Goal: Transaction & Acquisition: Purchase product/service

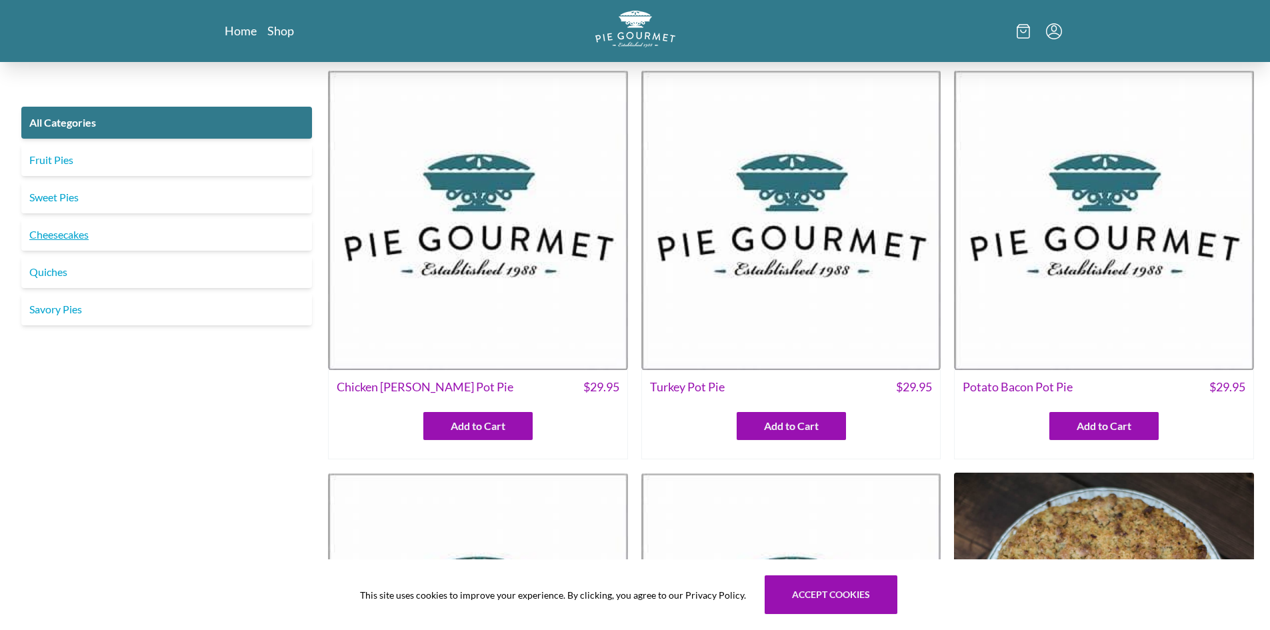
click at [53, 236] on link "Cheesecakes" at bounding box center [166, 235] width 291 height 32
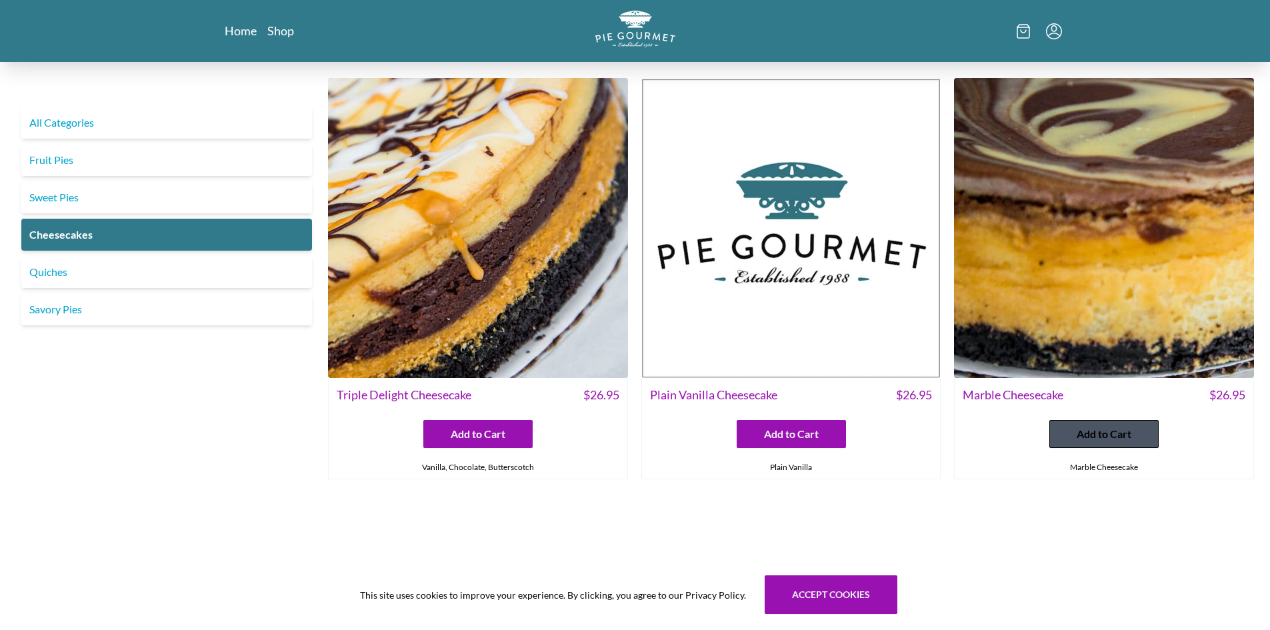
click at [1094, 435] on span "Add to Cart" at bounding box center [1104, 434] width 55 height 16
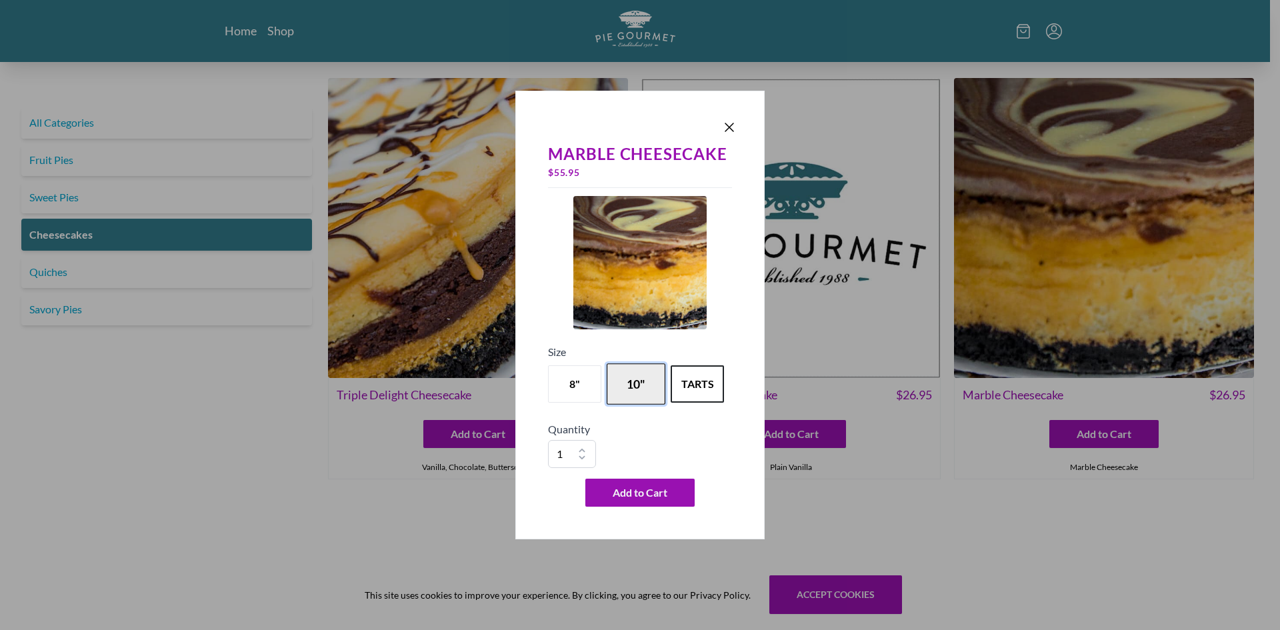
click at [645, 386] on button "10"" at bounding box center [636, 383] width 59 height 41
click at [655, 491] on button "Add to Cart" at bounding box center [639, 493] width 109 height 28
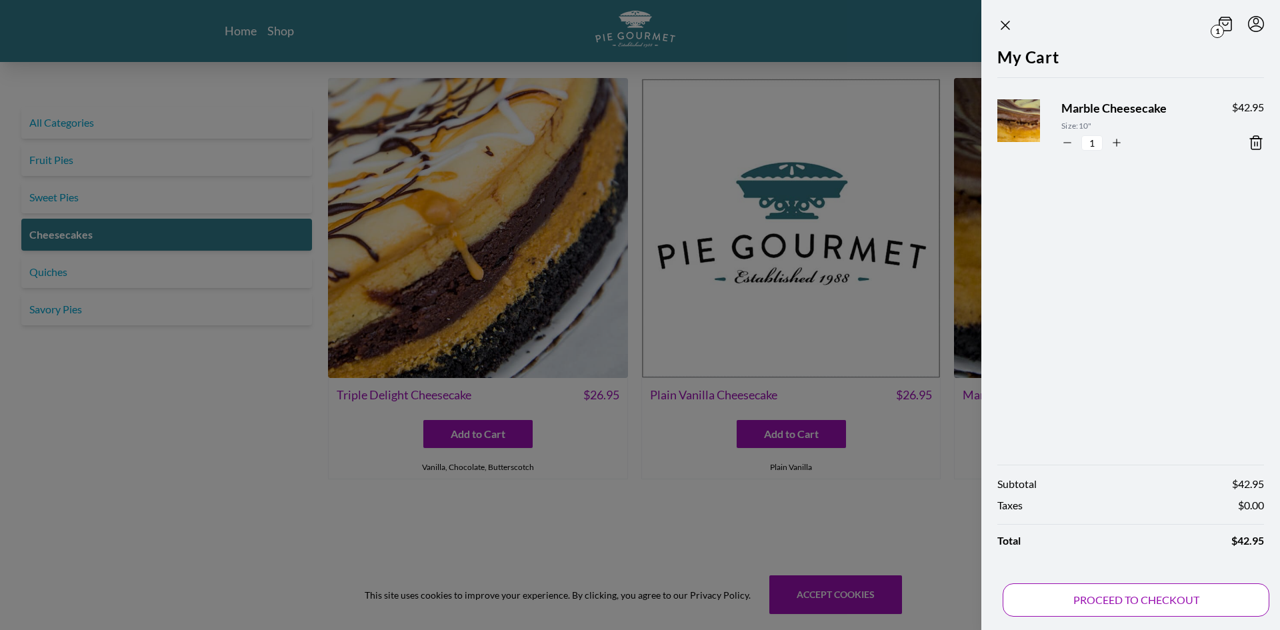
click at [1112, 599] on button "PROCEED TO CHECKOUT" at bounding box center [1136, 599] width 267 height 33
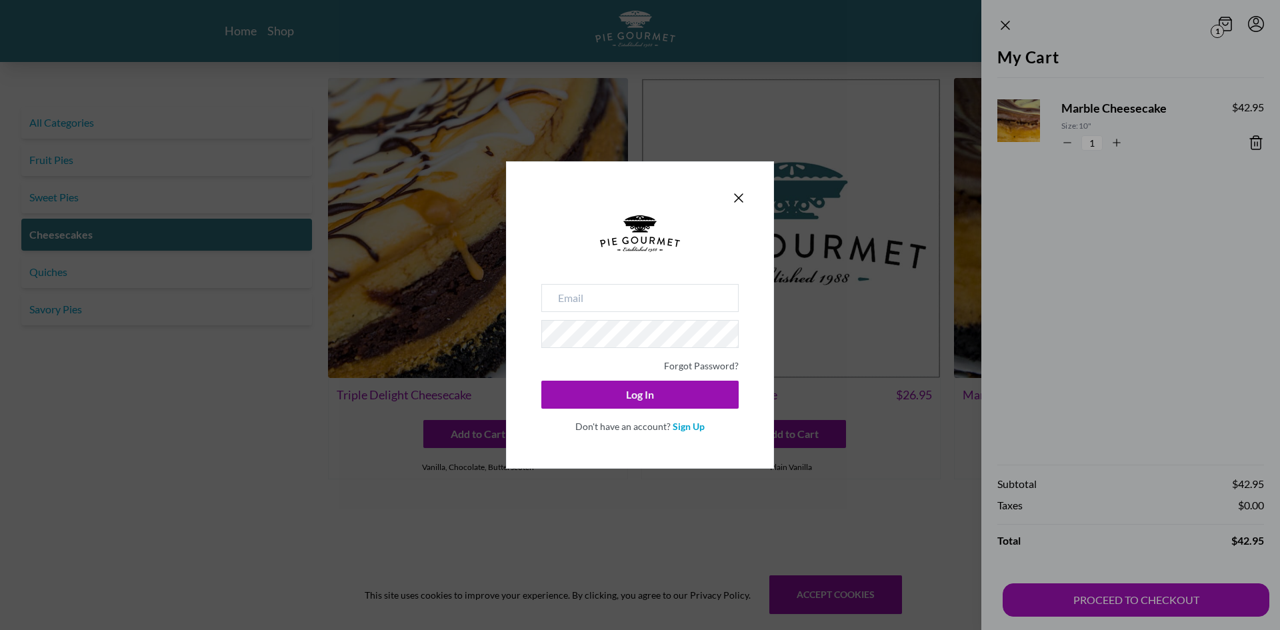
click at [634, 315] on div "Forgot Password? Log In Don't have an account? Sign Up" at bounding box center [639, 358] width 197 height 149
click at [629, 300] on input "email" at bounding box center [639, 298] width 197 height 28
type input "[EMAIL_ADDRESS][DOMAIN_NAME]"
click at [663, 385] on button "Log In" at bounding box center [639, 395] width 197 height 28
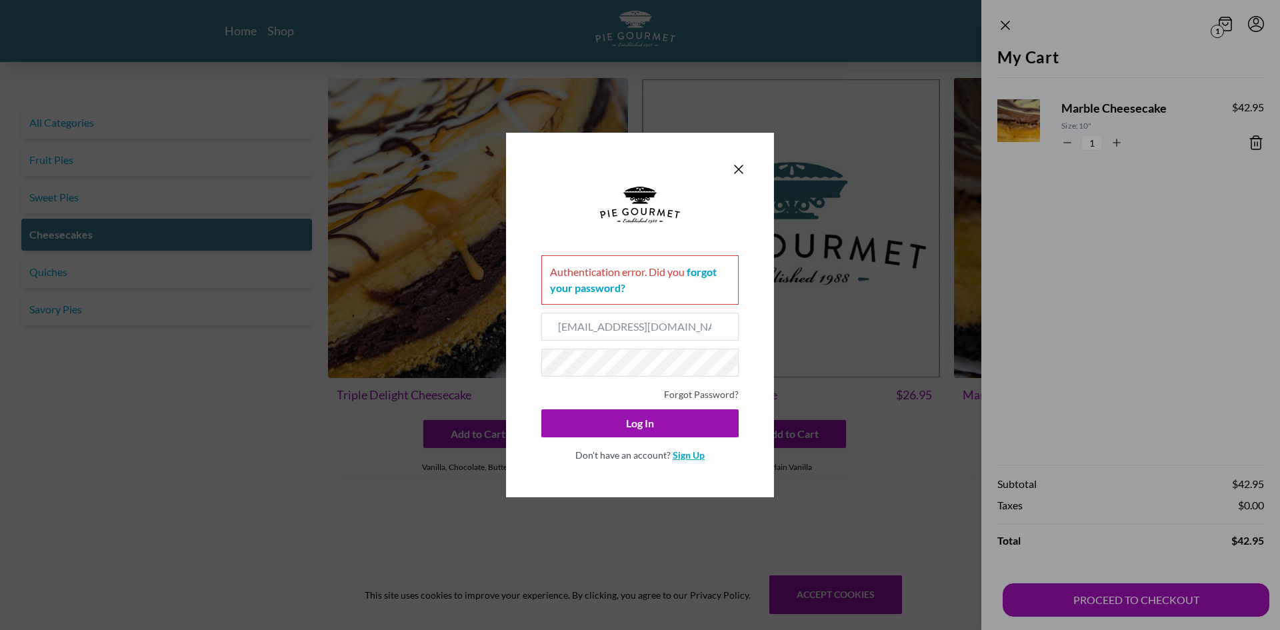
click at [685, 453] on link "Sign Up" at bounding box center [689, 454] width 32 height 11
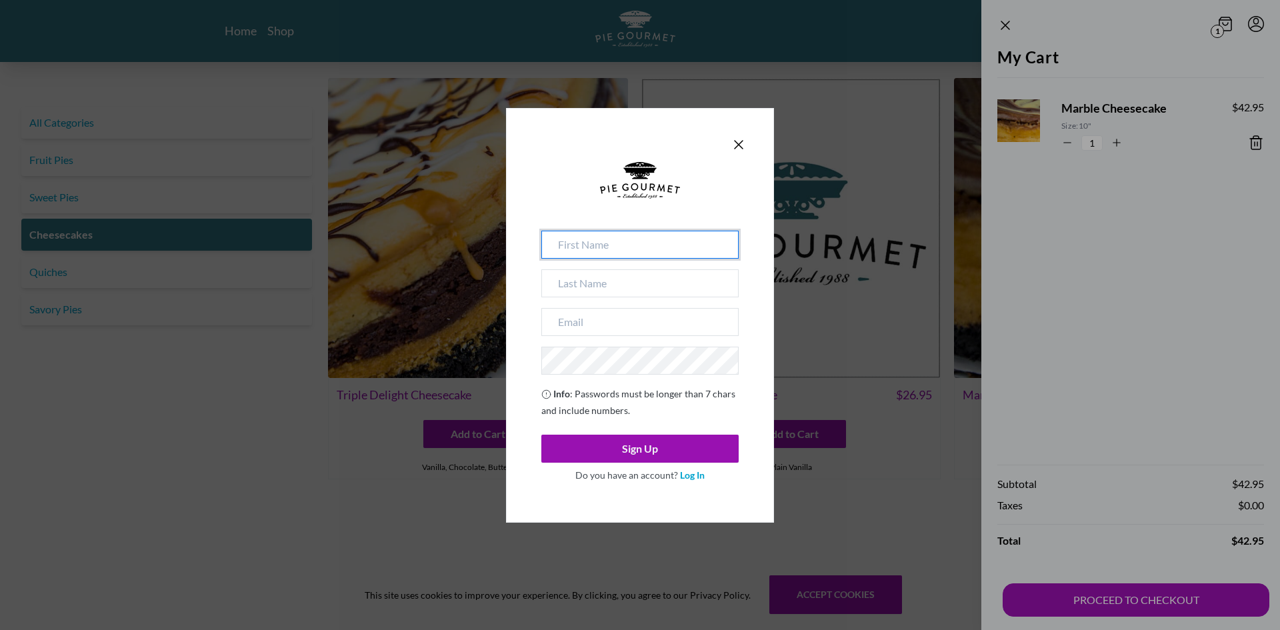
click at [607, 254] on input at bounding box center [639, 245] width 197 height 28
type input "[PERSON_NAME]"
type input "Lane"
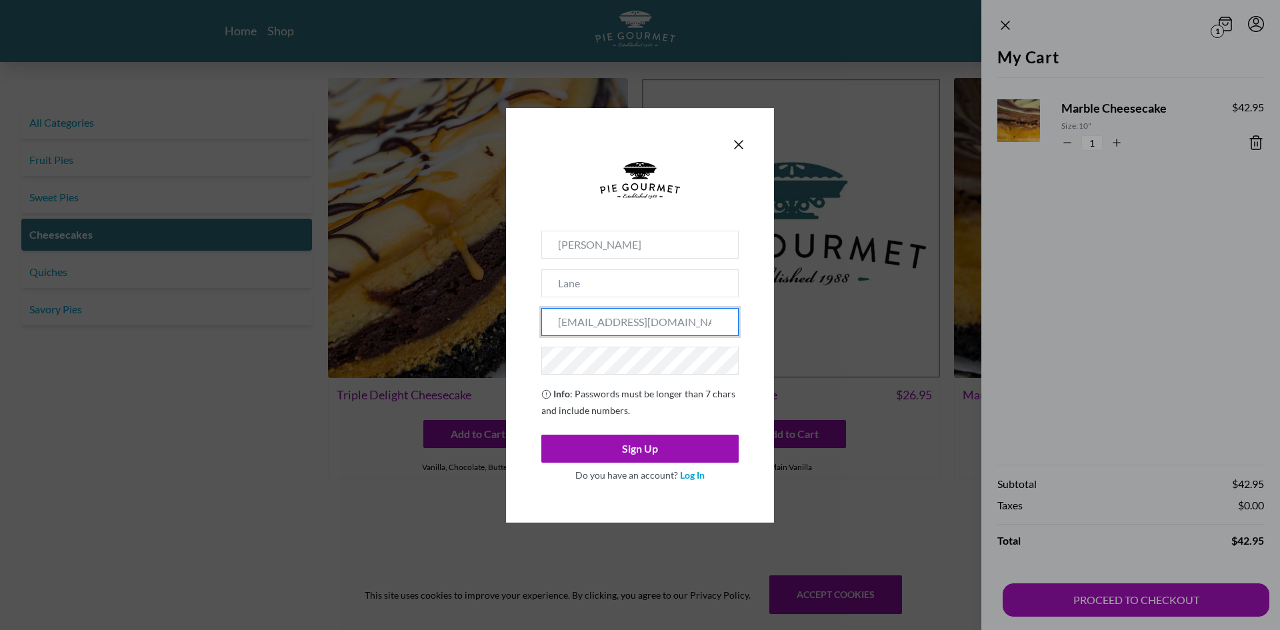
type input "[EMAIL_ADDRESS][DOMAIN_NAME]"
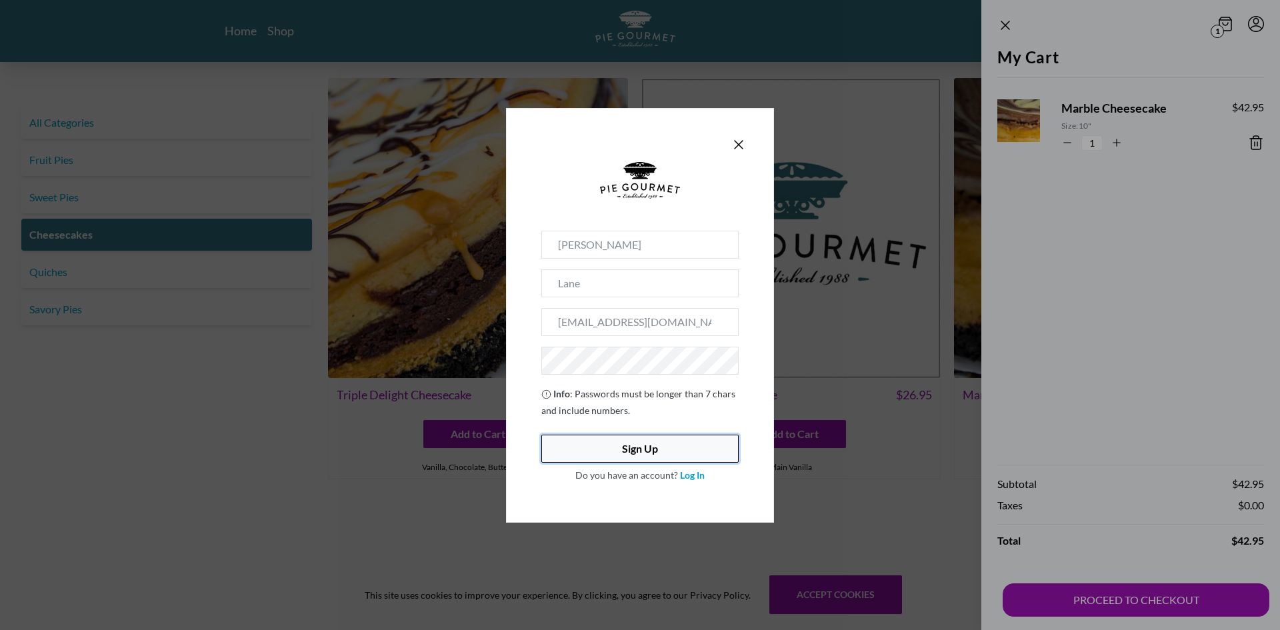
click at [649, 449] on button "Sign Up" at bounding box center [639, 449] width 197 height 28
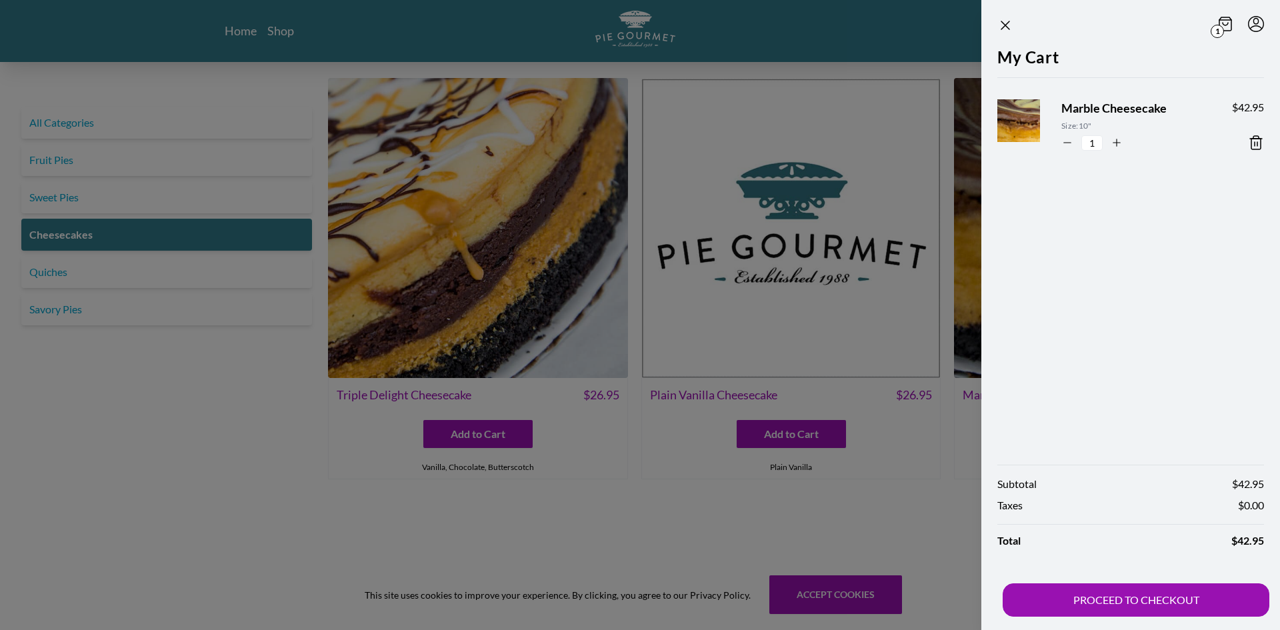
click at [177, 416] on div at bounding box center [640, 315] width 1280 height 630
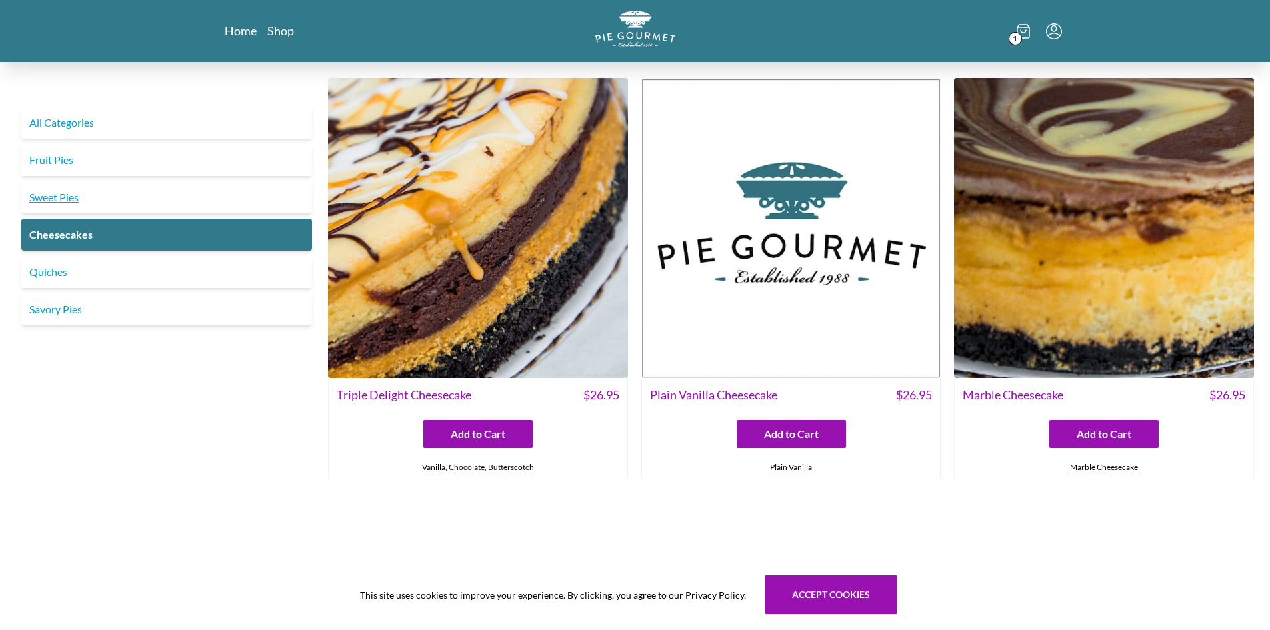
click at [80, 205] on link "Sweet Pies" at bounding box center [166, 197] width 291 height 32
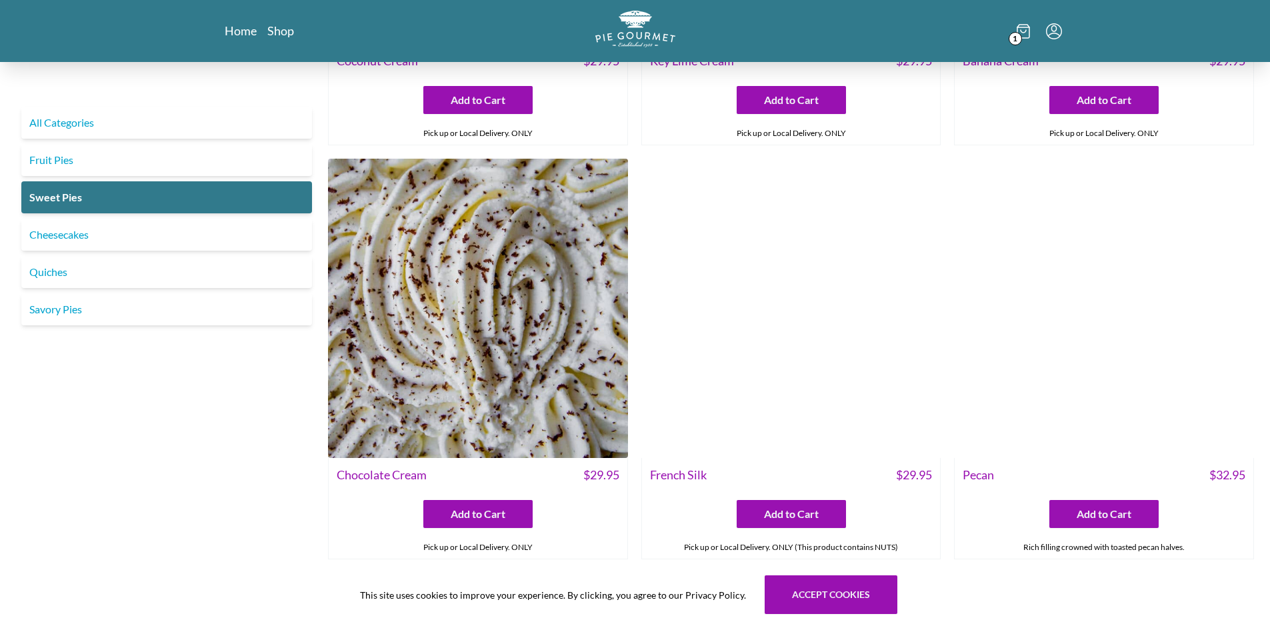
scroll to position [333, 0]
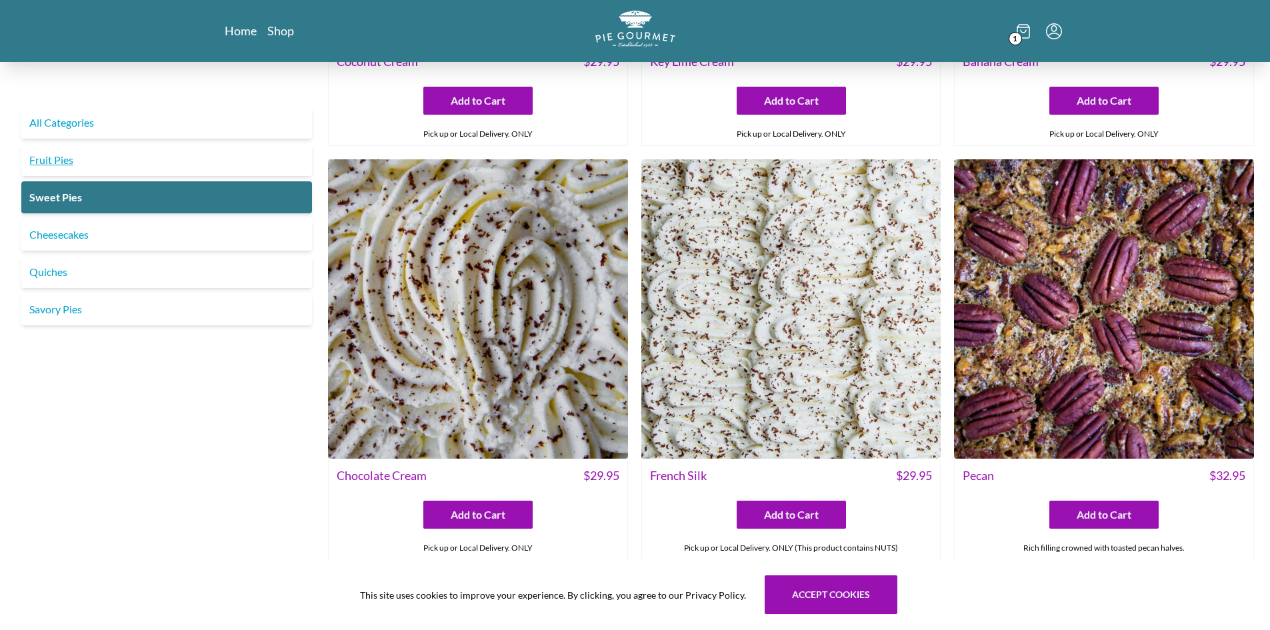
click at [72, 163] on link "Fruit Pies" at bounding box center [166, 160] width 291 height 32
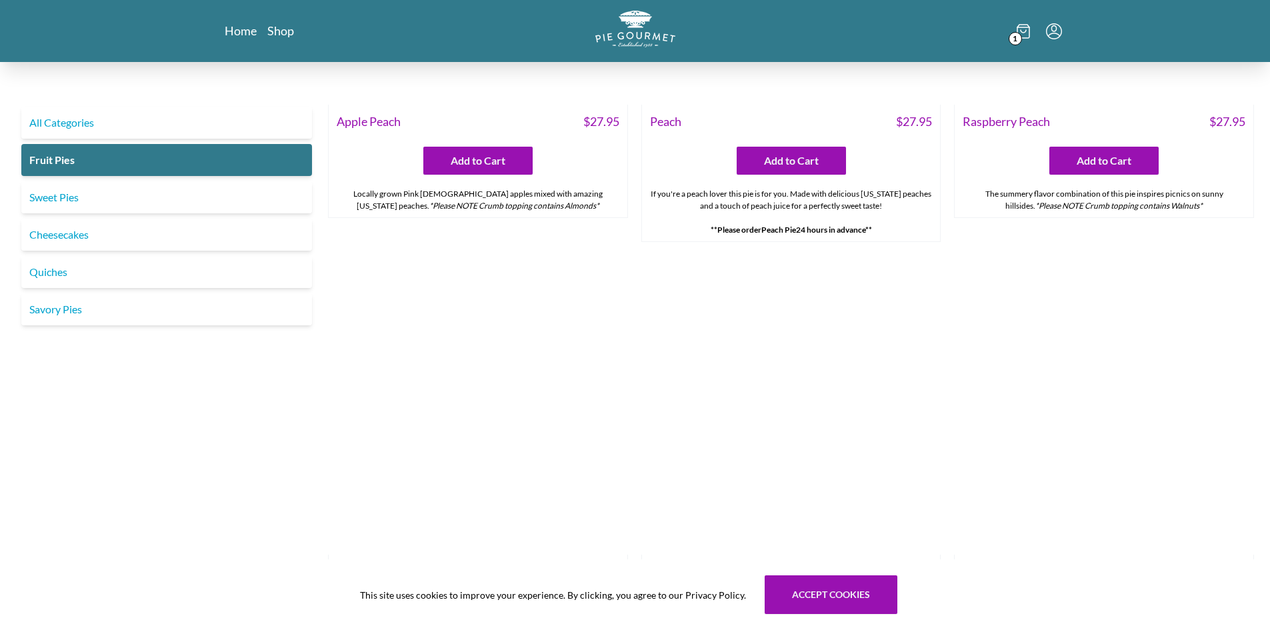
scroll to position [926, 0]
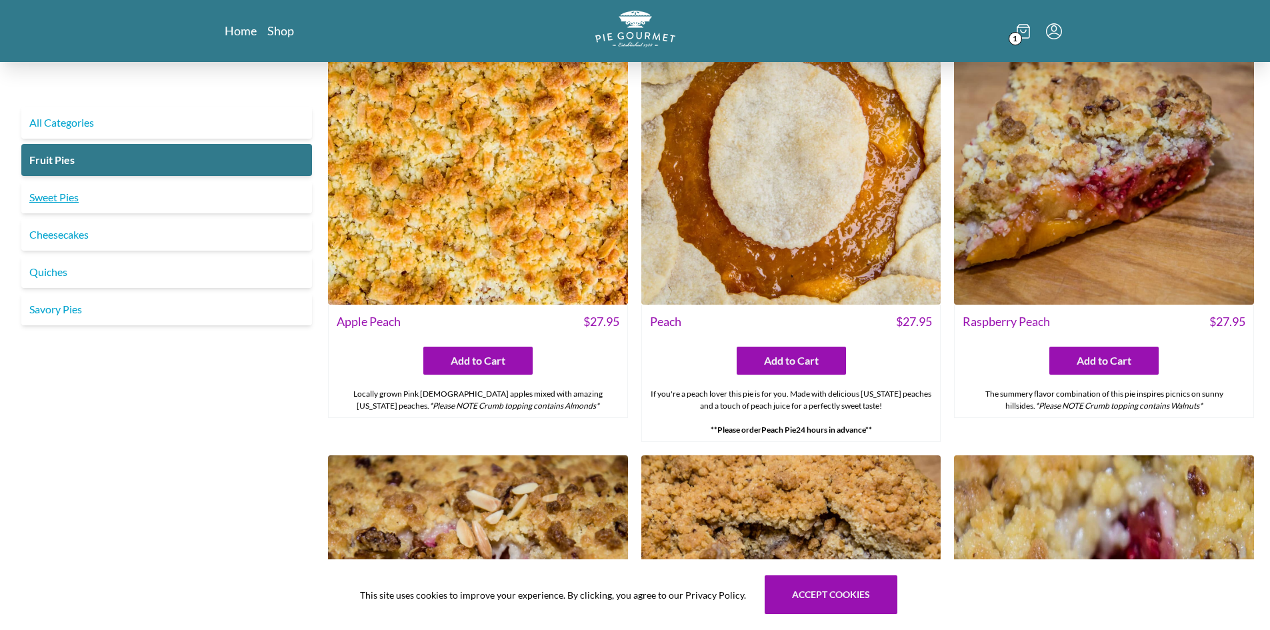
click at [69, 202] on link "Sweet Pies" at bounding box center [166, 197] width 291 height 32
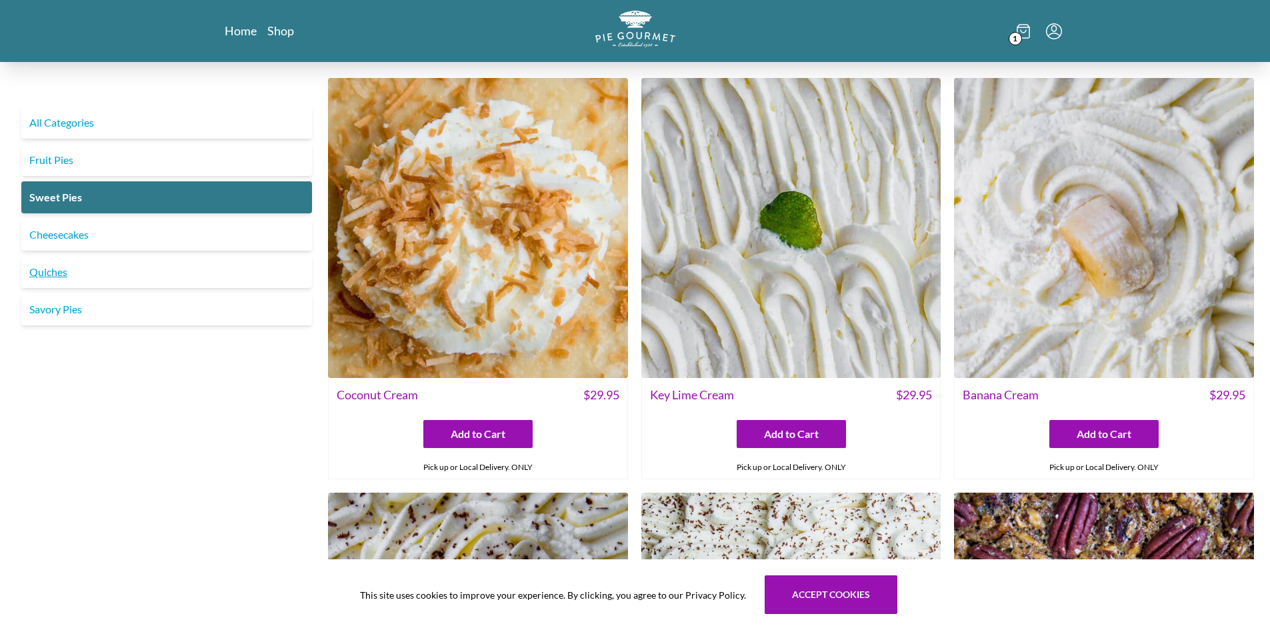
click at [59, 273] on link "Quiches" at bounding box center [166, 272] width 291 height 32
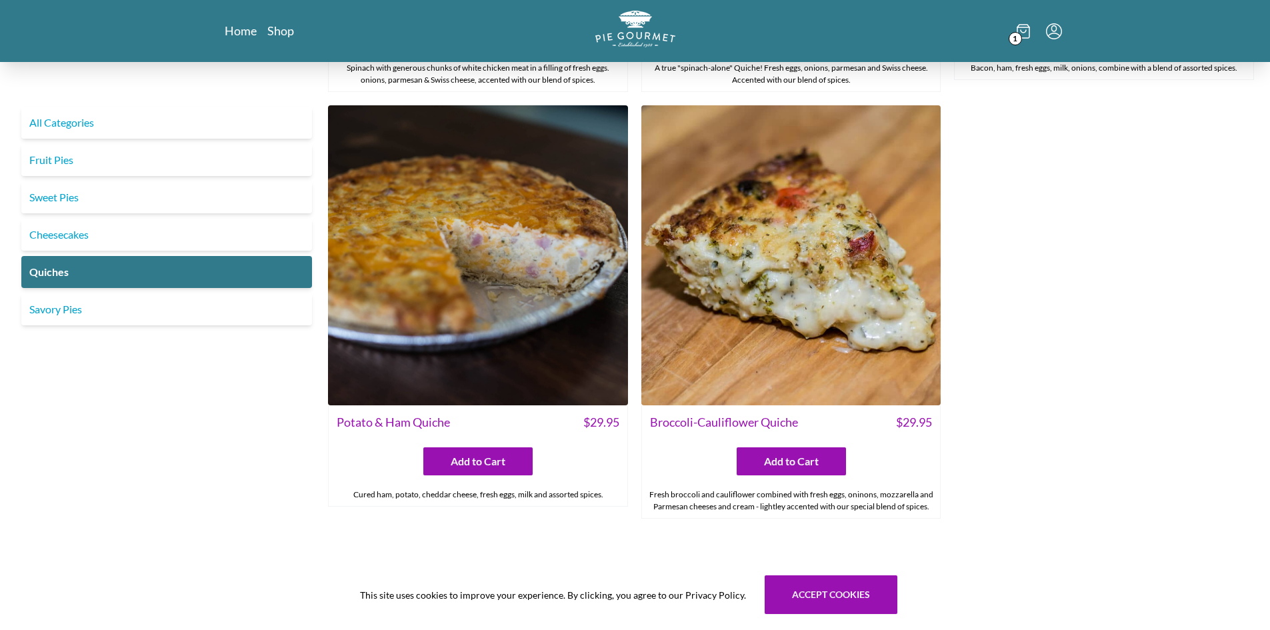
scroll to position [867, 0]
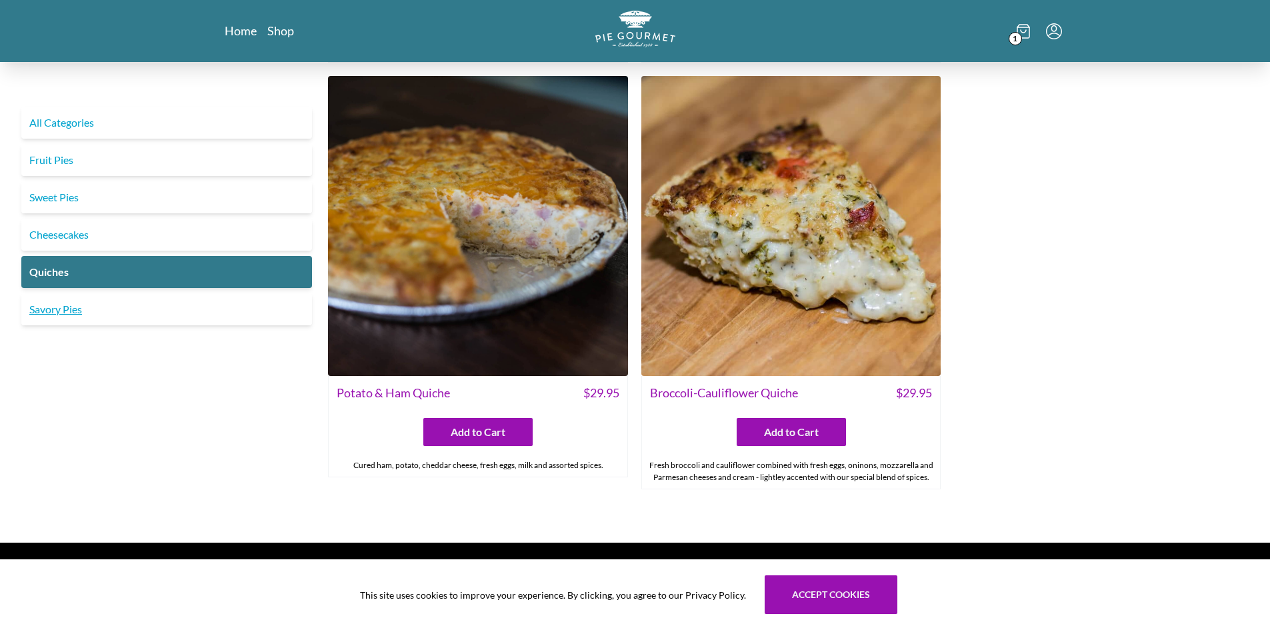
click at [89, 306] on link "Savory Pies" at bounding box center [166, 309] width 291 height 32
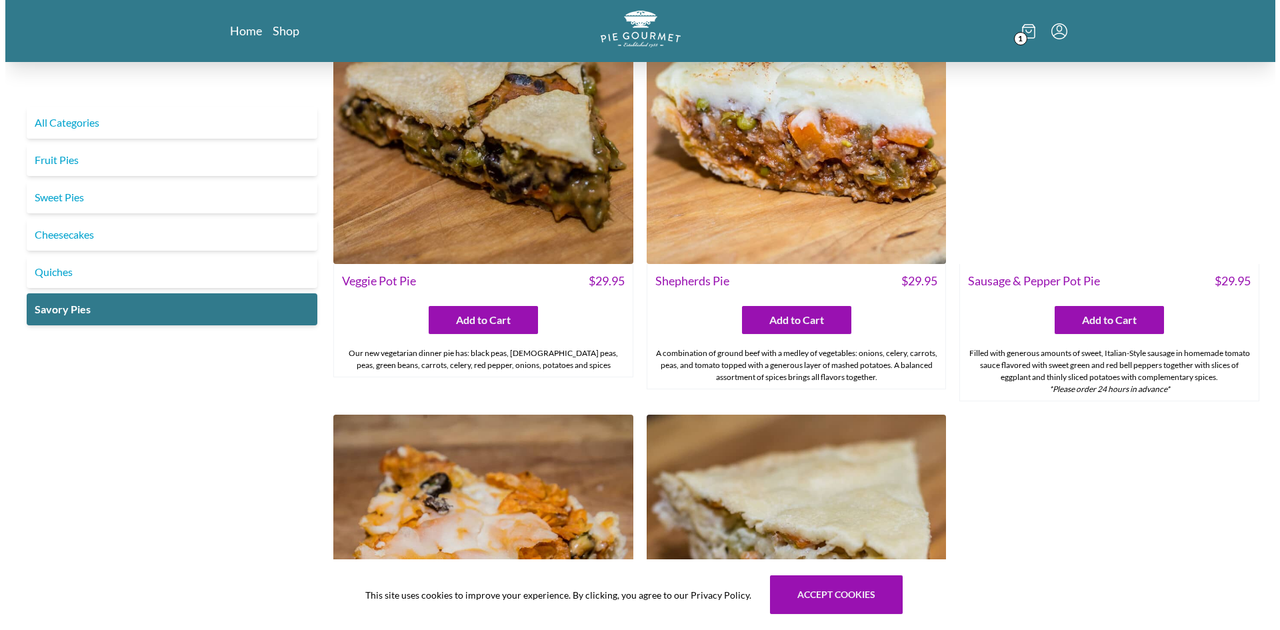
scroll to position [249, 0]
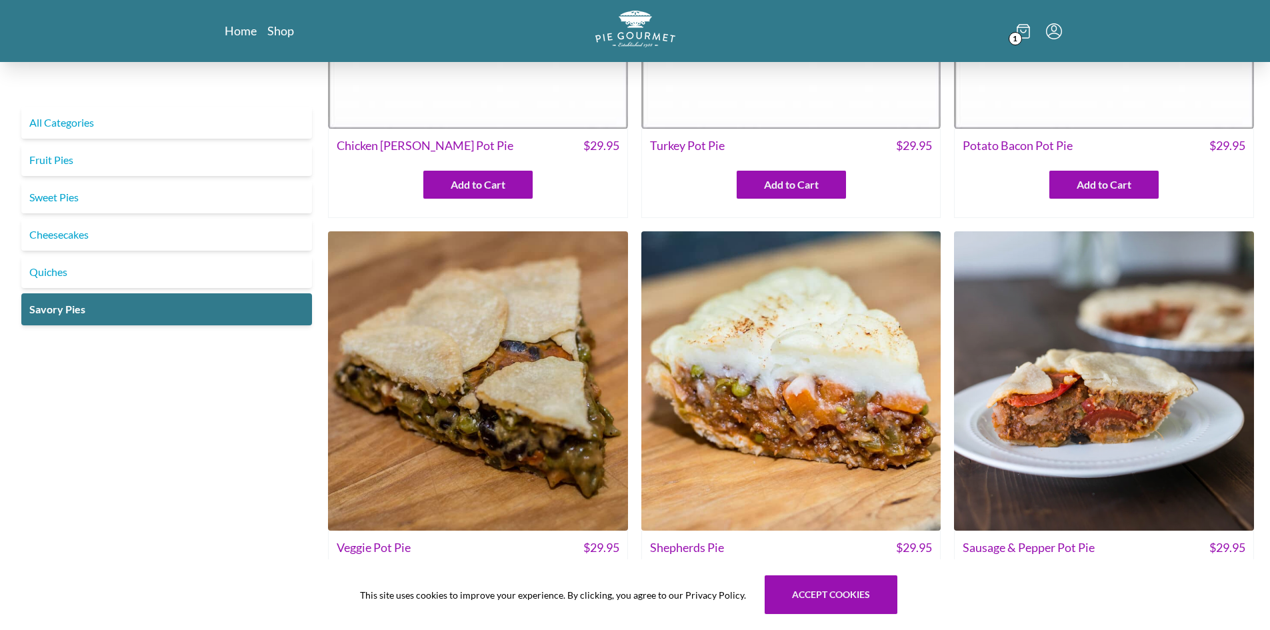
click at [1018, 33] on span "1" at bounding box center [1015, 38] width 13 height 13
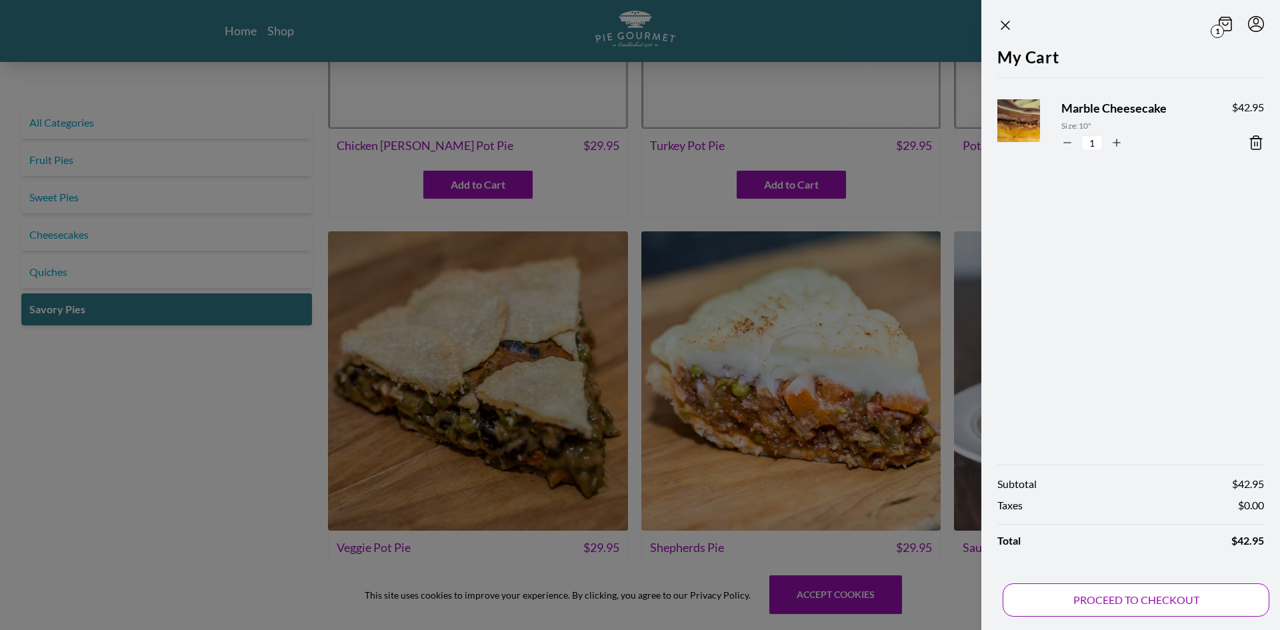
click at [1092, 599] on button "PROCEED TO CHECKOUT" at bounding box center [1136, 599] width 267 height 33
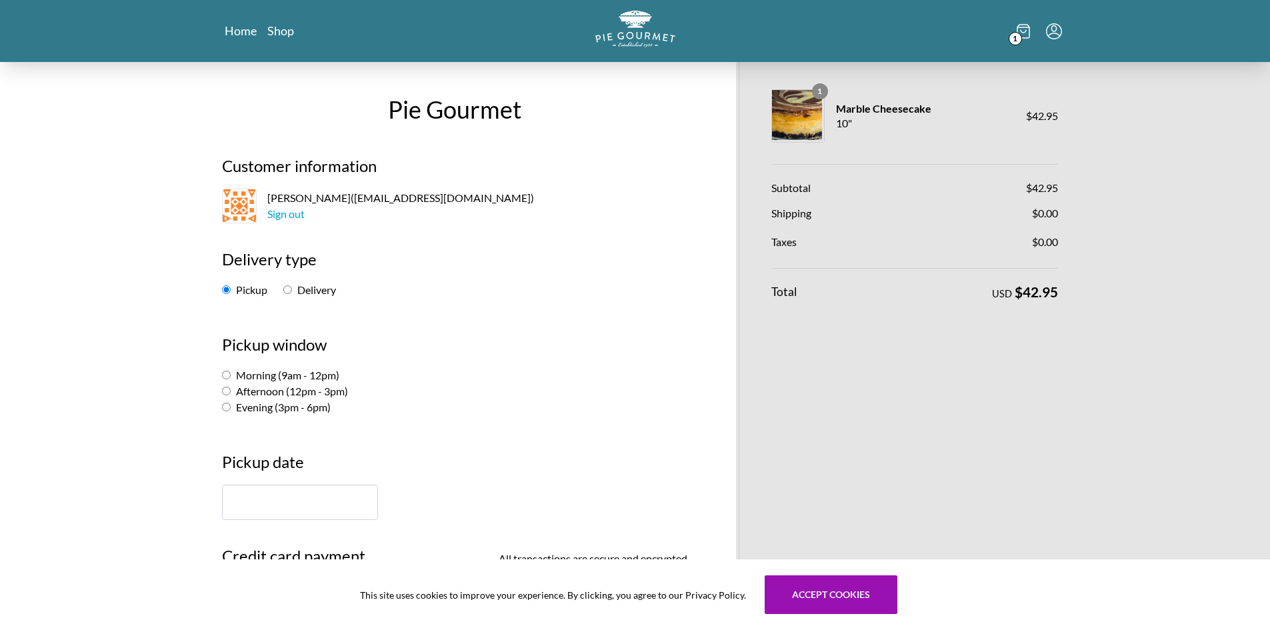
click at [233, 390] on label "Afternoon (12pm - 3pm)" at bounding box center [285, 391] width 126 height 13
click at [231, 390] on input "Afternoon (12pm - 3pm)" at bounding box center [226, 391] width 9 height 9
radio input "true"
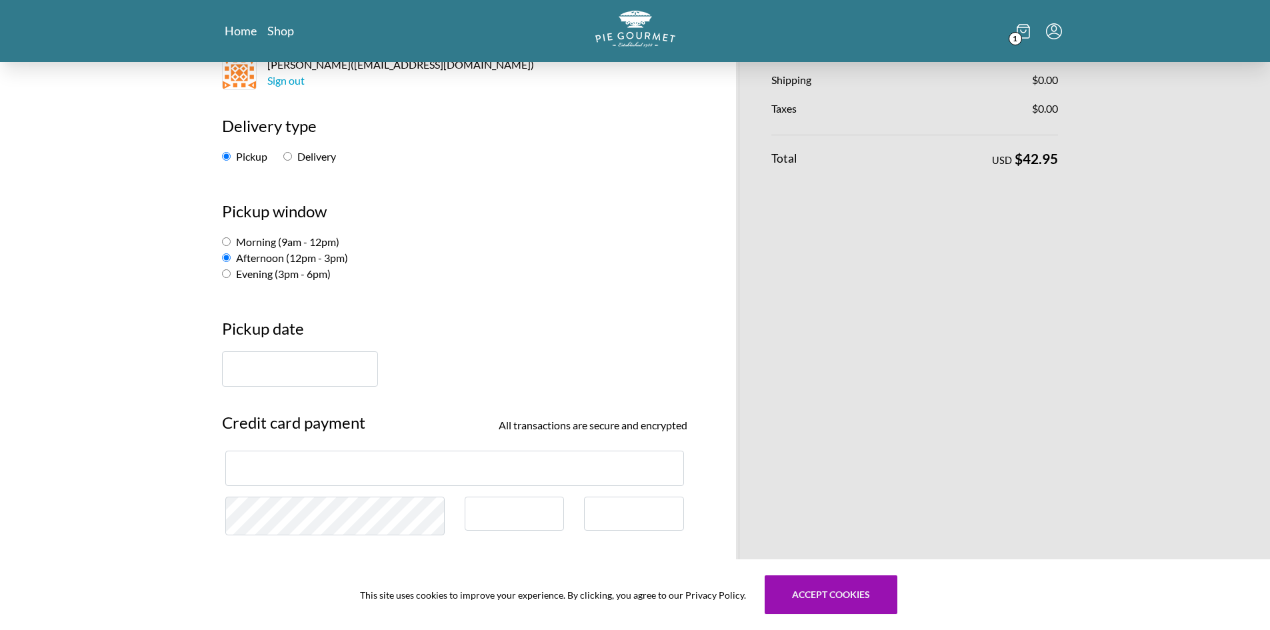
click at [251, 370] on input "text" at bounding box center [300, 368] width 156 height 35
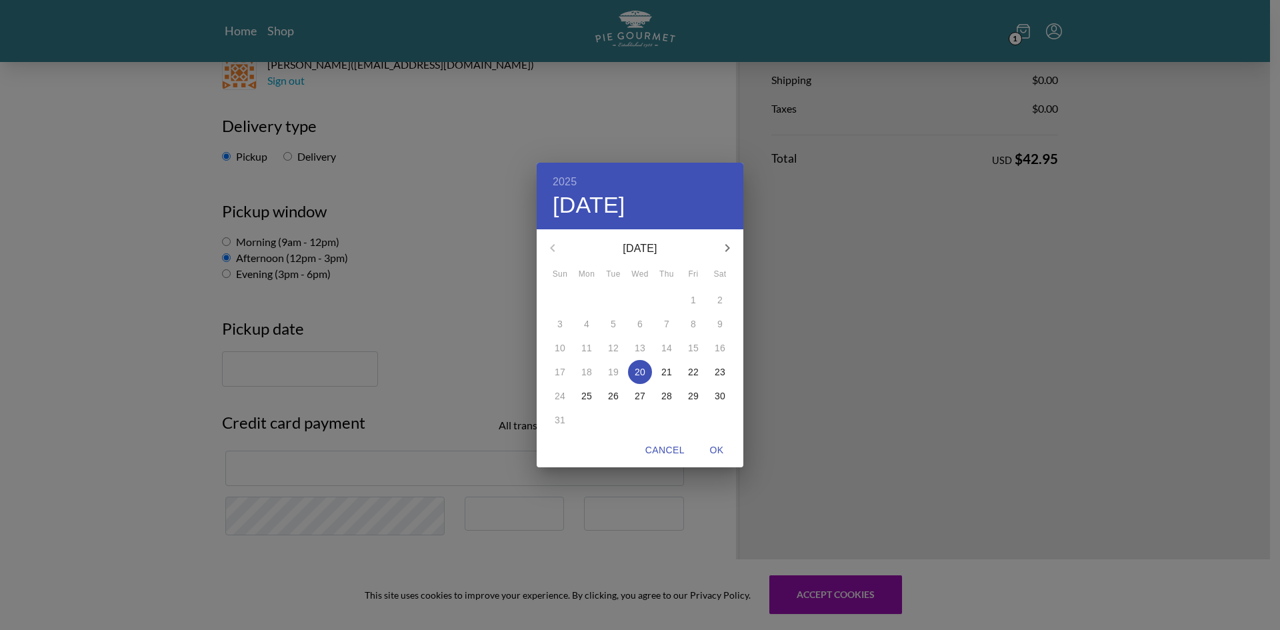
click at [717, 376] on p "23" at bounding box center [720, 371] width 11 height 13
click at [500, 385] on div "2025 Sat, Aug 23 August 2025 Sun Mon Tue Wed Thu Fri Sat 27 28 29 30 31 1 2 3 4…" at bounding box center [640, 315] width 1280 height 630
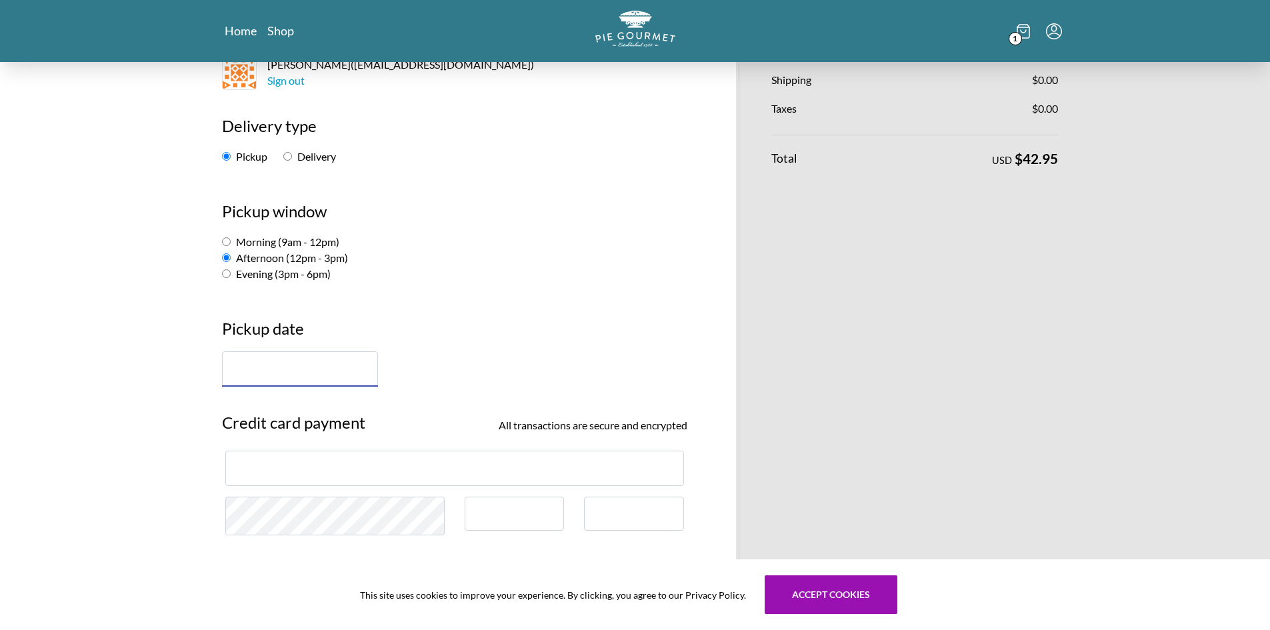
click at [352, 365] on input "text" at bounding box center [300, 368] width 156 height 35
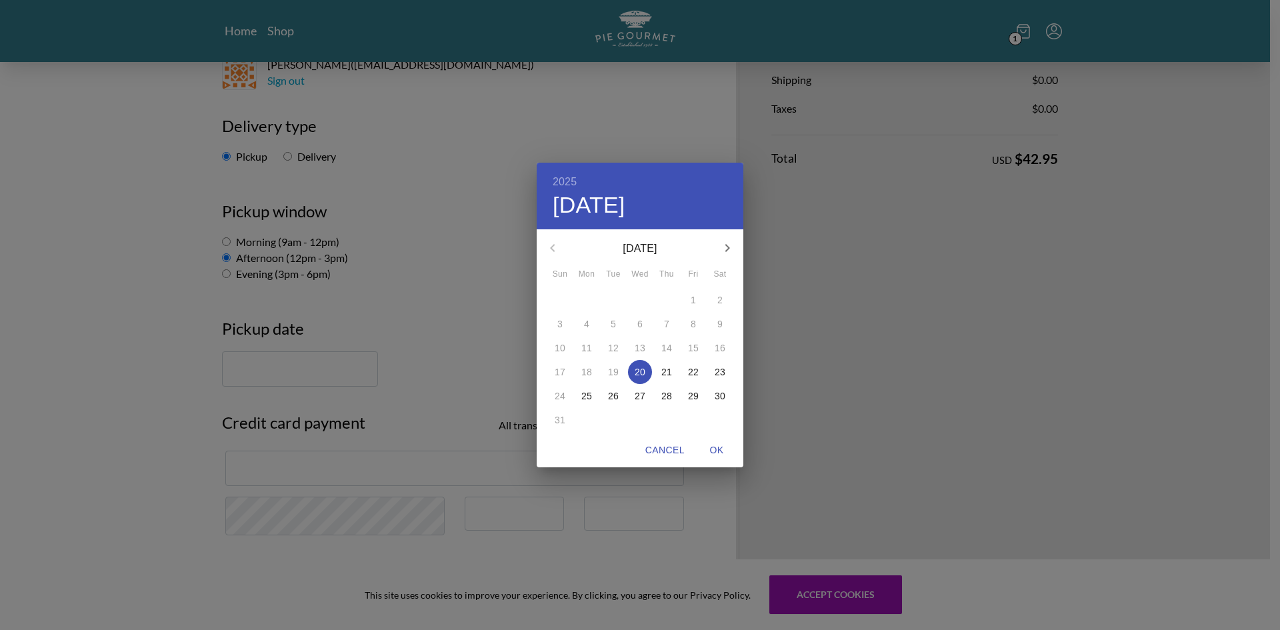
click at [719, 373] on p "23" at bounding box center [720, 371] width 11 height 13
click at [715, 447] on span "OK" at bounding box center [717, 450] width 32 height 17
type input "August 23rd"
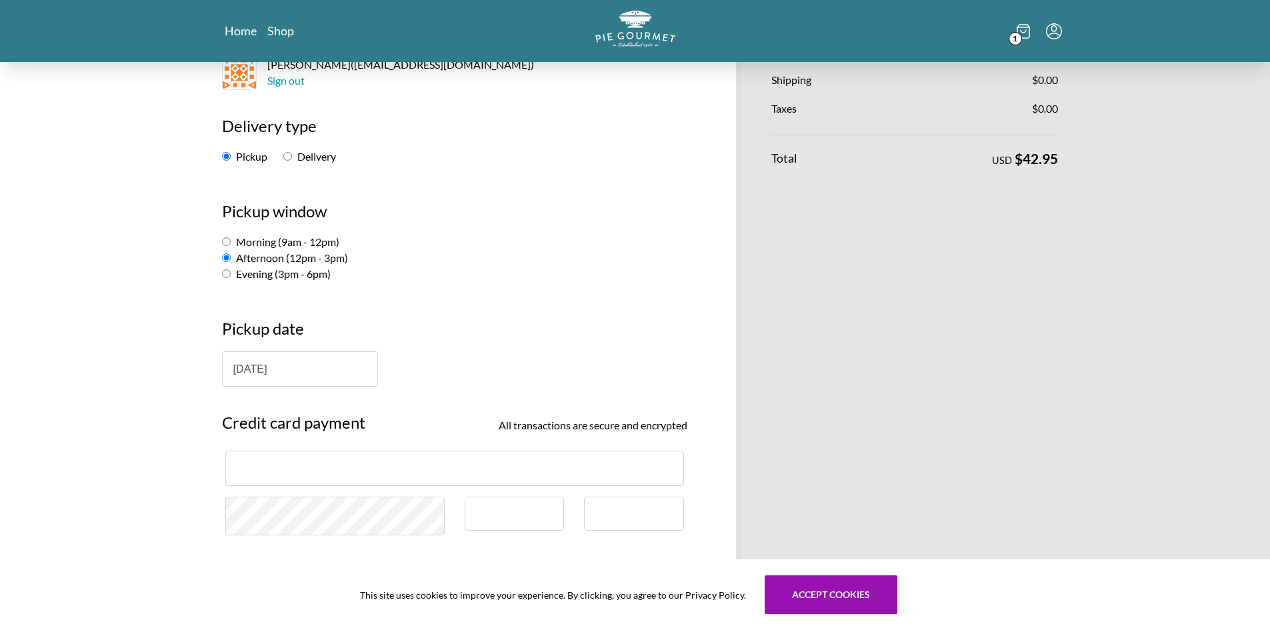
click at [628, 522] on div at bounding box center [634, 514] width 100 height 34
click at [851, 591] on button "Accept cookies" at bounding box center [831, 594] width 133 height 39
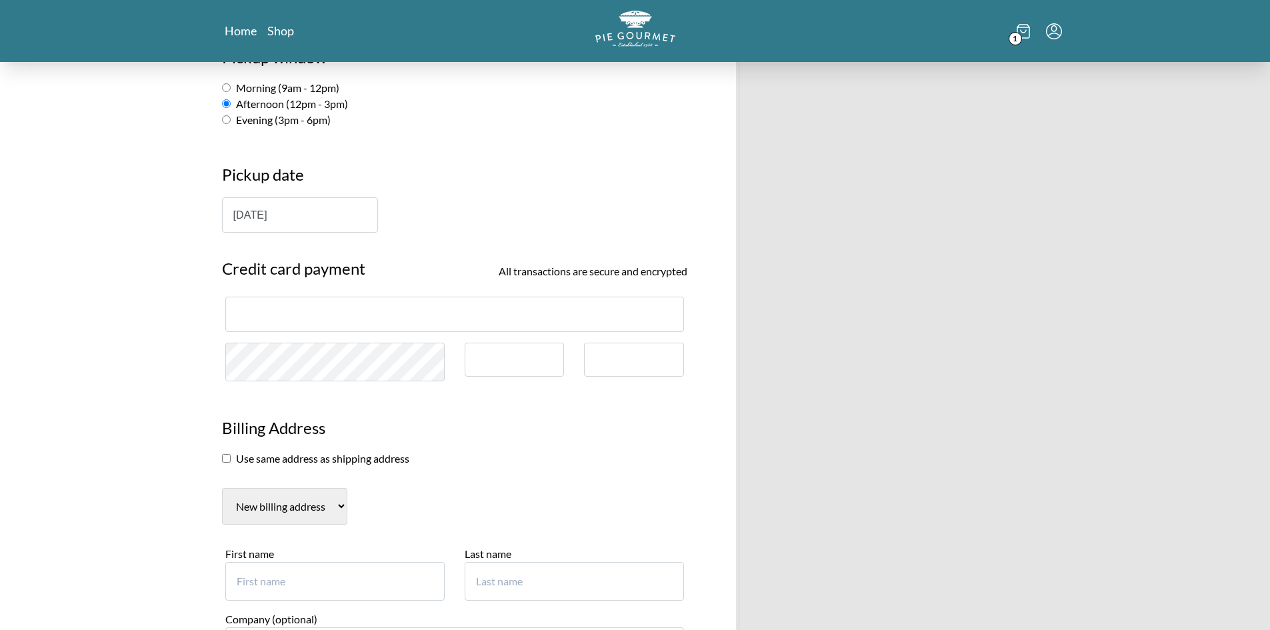
scroll to position [400, 0]
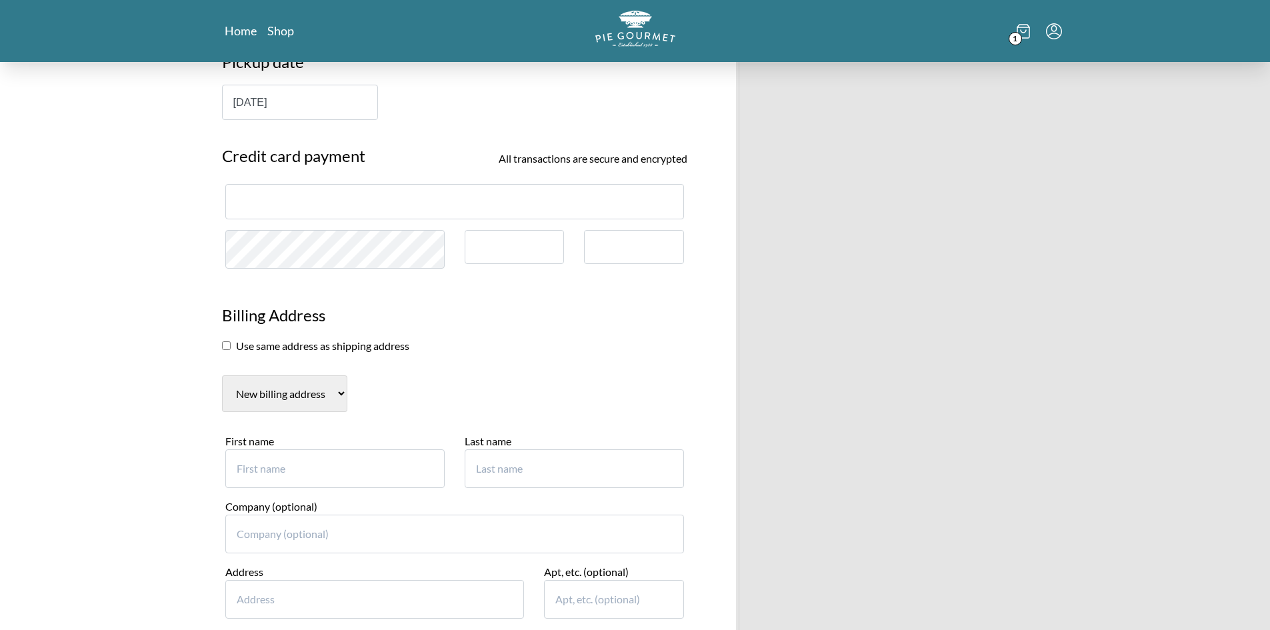
click at [228, 347] on input "checkbox" at bounding box center [226, 345] width 9 height 9
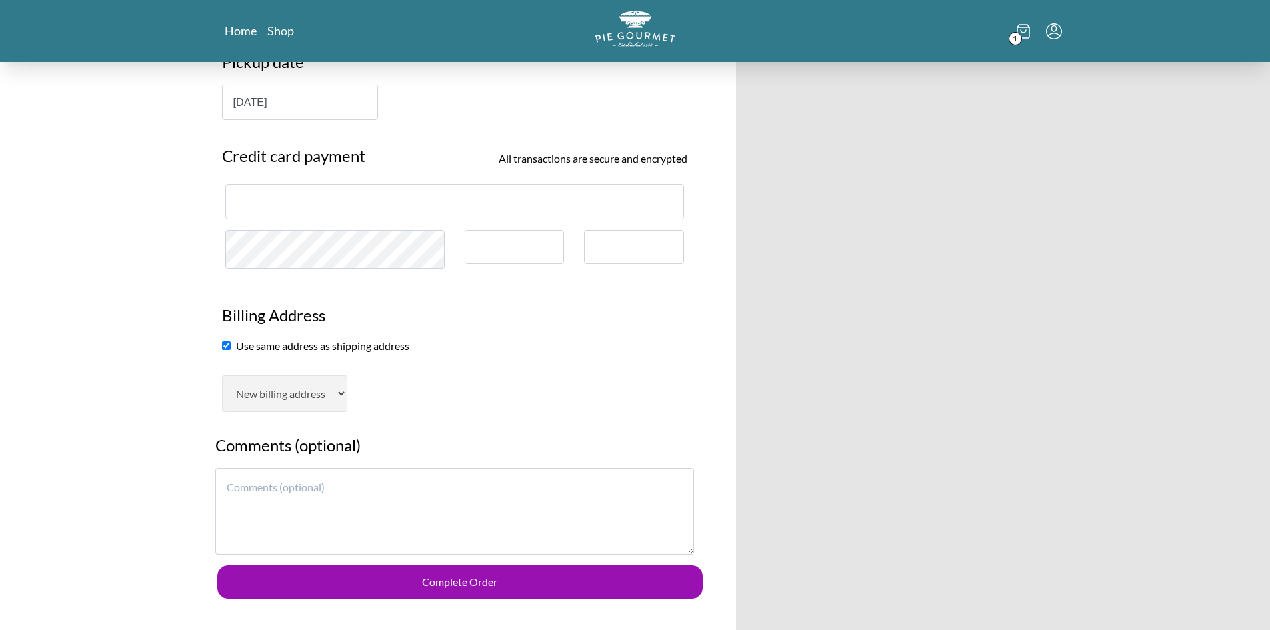
click at [224, 347] on input "checkbox" at bounding box center [226, 345] width 9 height 9
checkbox input "false"
select select "AL"
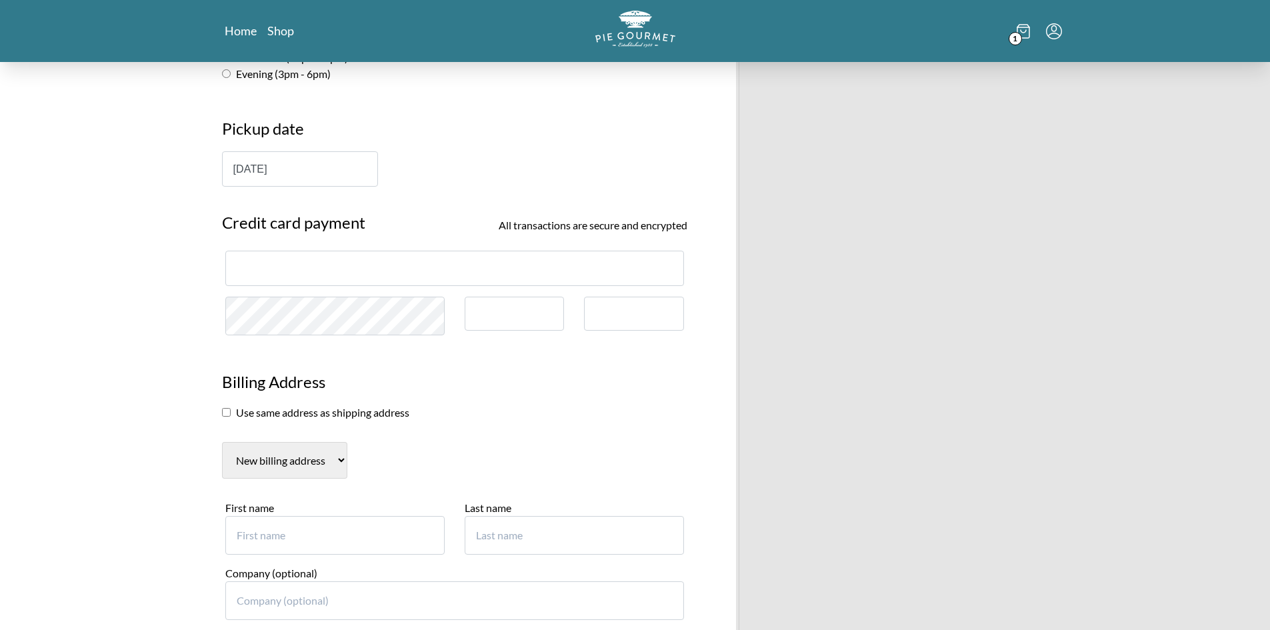
scroll to position [467, 0]
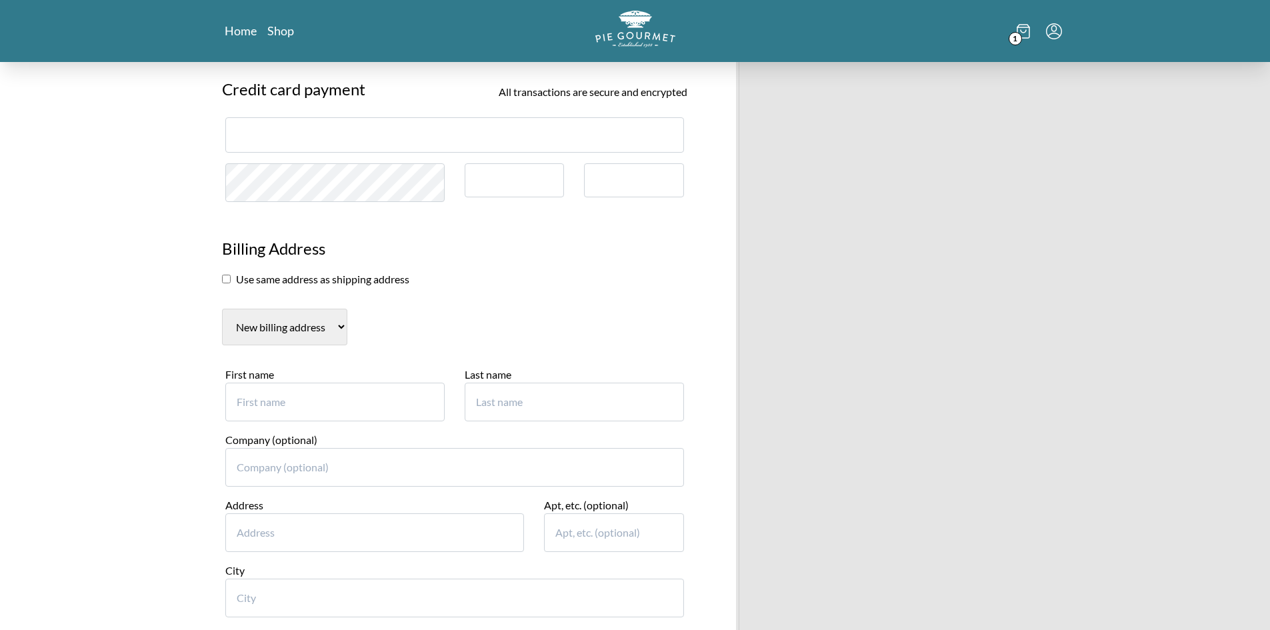
click at [379, 412] on input "First name" at bounding box center [334, 402] width 219 height 39
type input "[PERSON_NAME]"
type input "Lane"
type input "[STREET_ADDRESS]"
click at [439, 589] on input "City" at bounding box center [454, 598] width 459 height 39
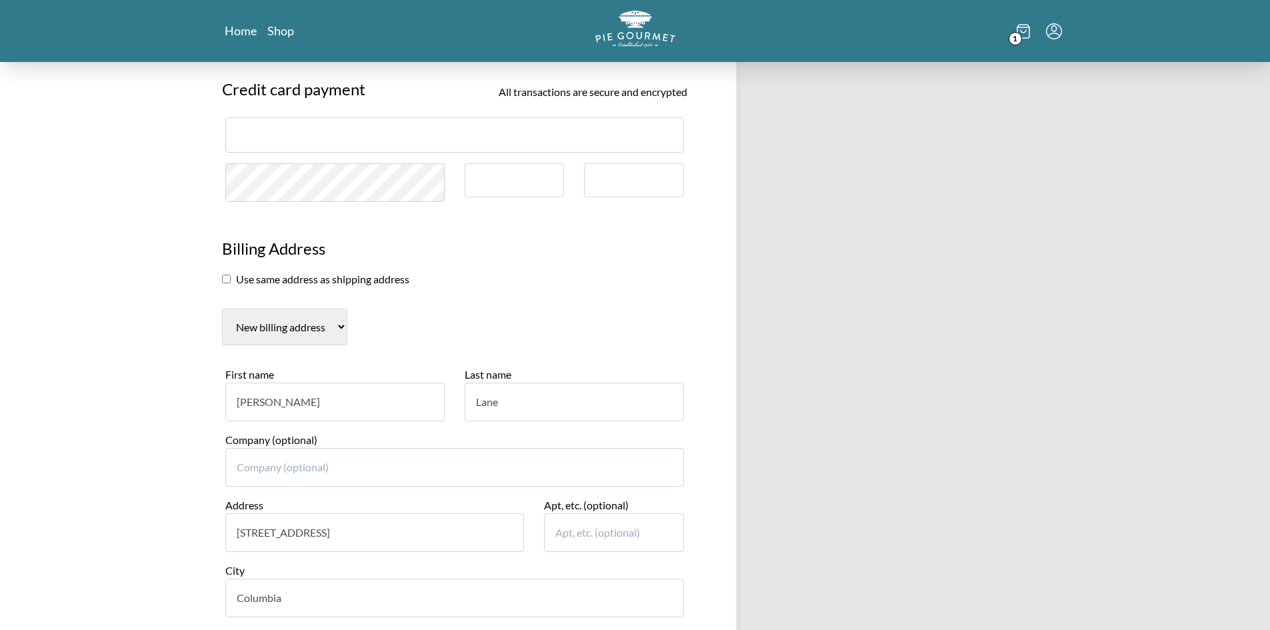
scroll to position [667, 0]
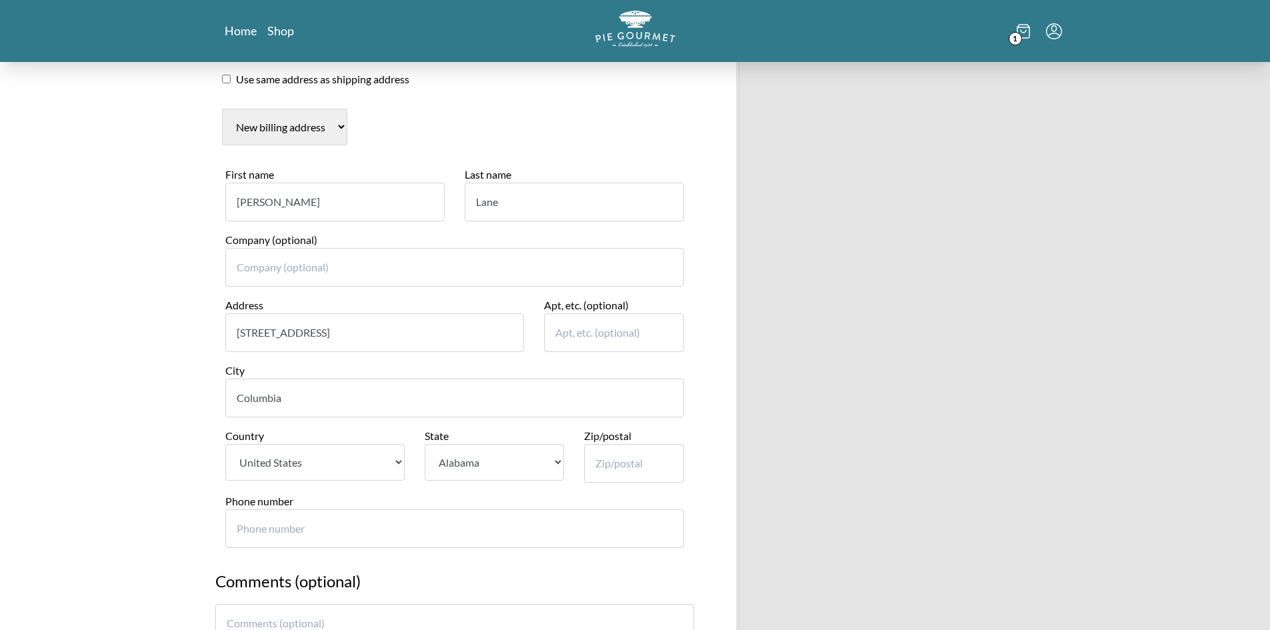
type input "Columbia"
select select "MD"
click at [622, 468] on input "Zip/postal" at bounding box center [634, 463] width 100 height 39
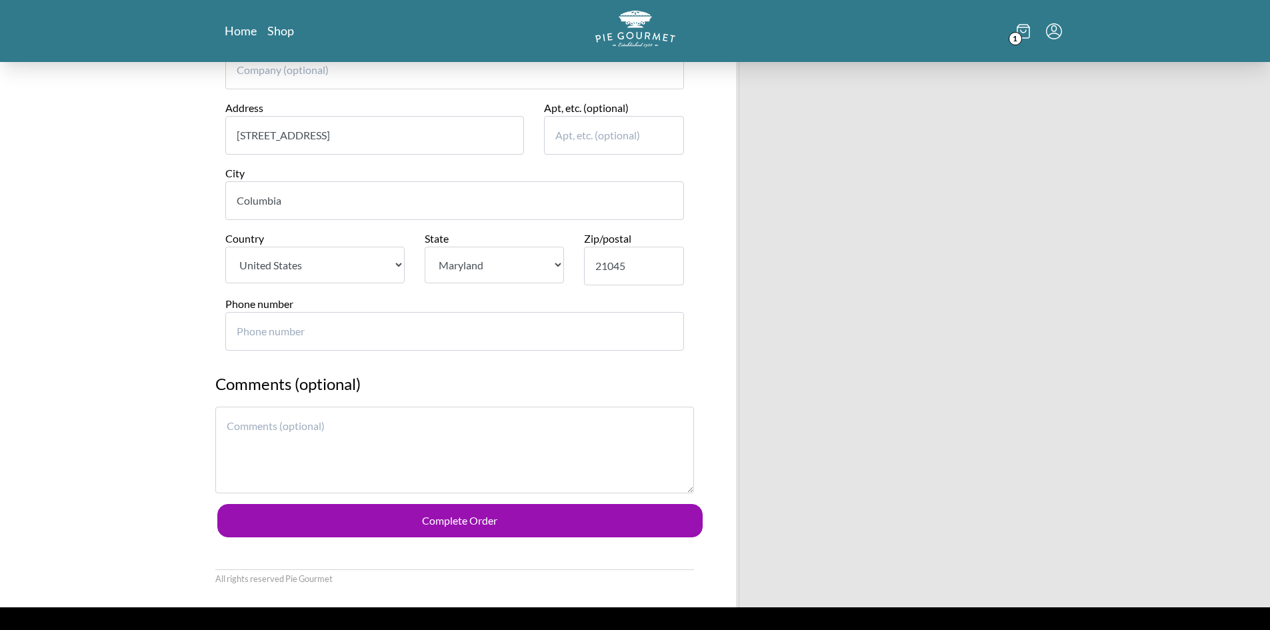
scroll to position [867, 0]
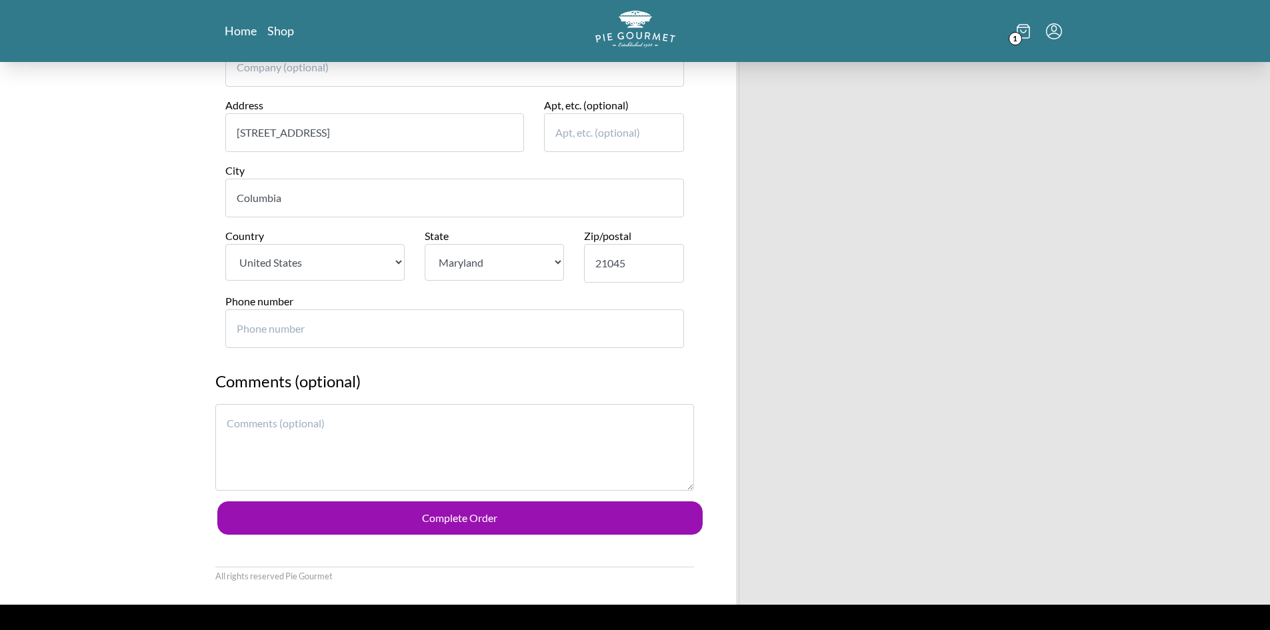
type input "21045"
click at [368, 325] on input "Phone number" at bounding box center [454, 328] width 459 height 39
type input "571"
click at [368, 329] on input "Phone number" at bounding box center [454, 328] width 459 height 39
click at [397, 442] on textarea at bounding box center [454, 447] width 479 height 87
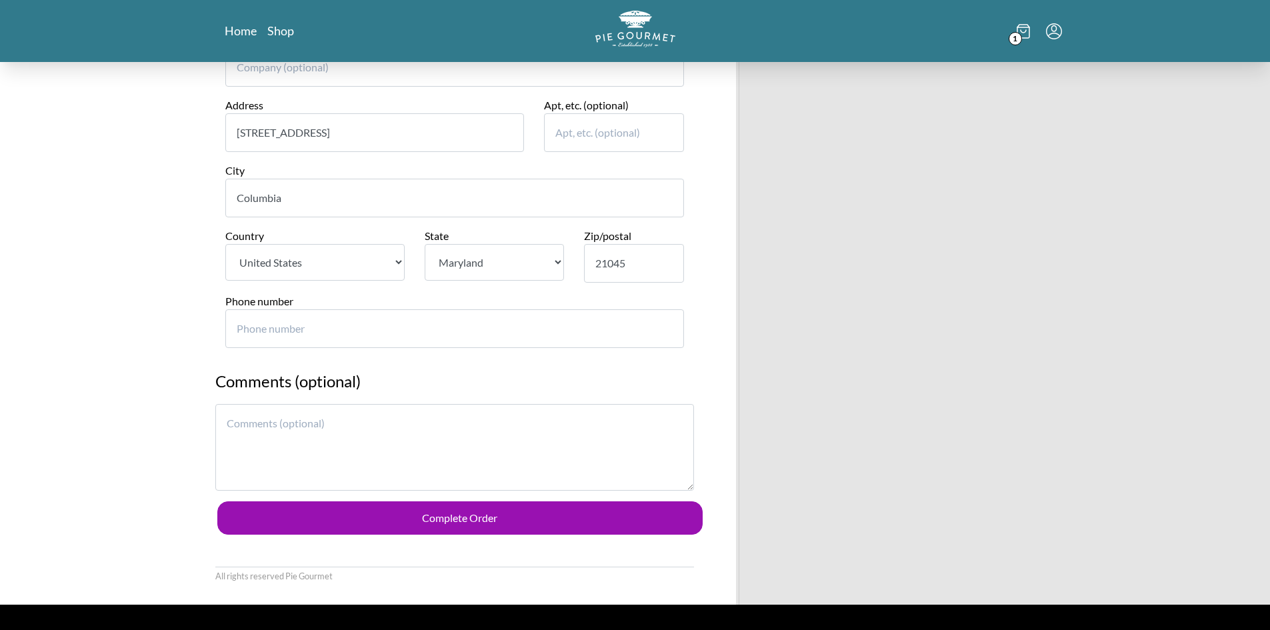
click at [307, 331] on input "Phone number" at bounding box center [454, 328] width 459 height 39
click at [406, 336] on input "Phone number" at bounding box center [454, 328] width 459 height 39
click at [397, 416] on textarea at bounding box center [454, 447] width 479 height 87
type textarea "If it is possible to make it crustless that would be helpful because it is for …"
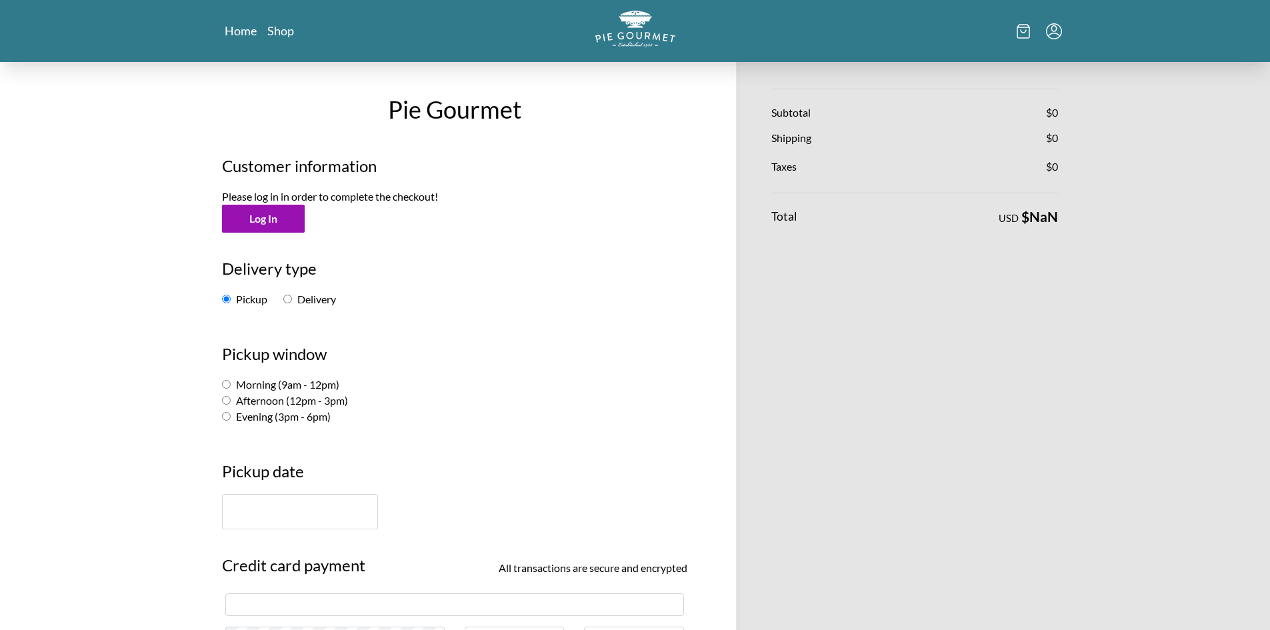
select select "MD"
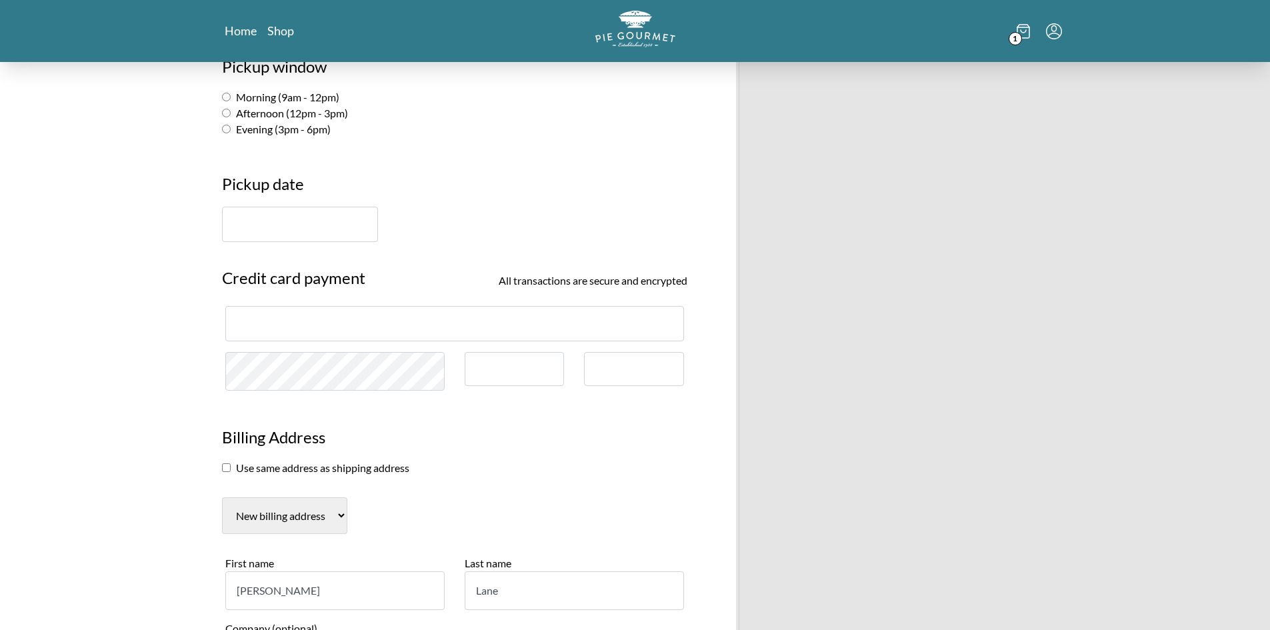
scroll to position [269, 0]
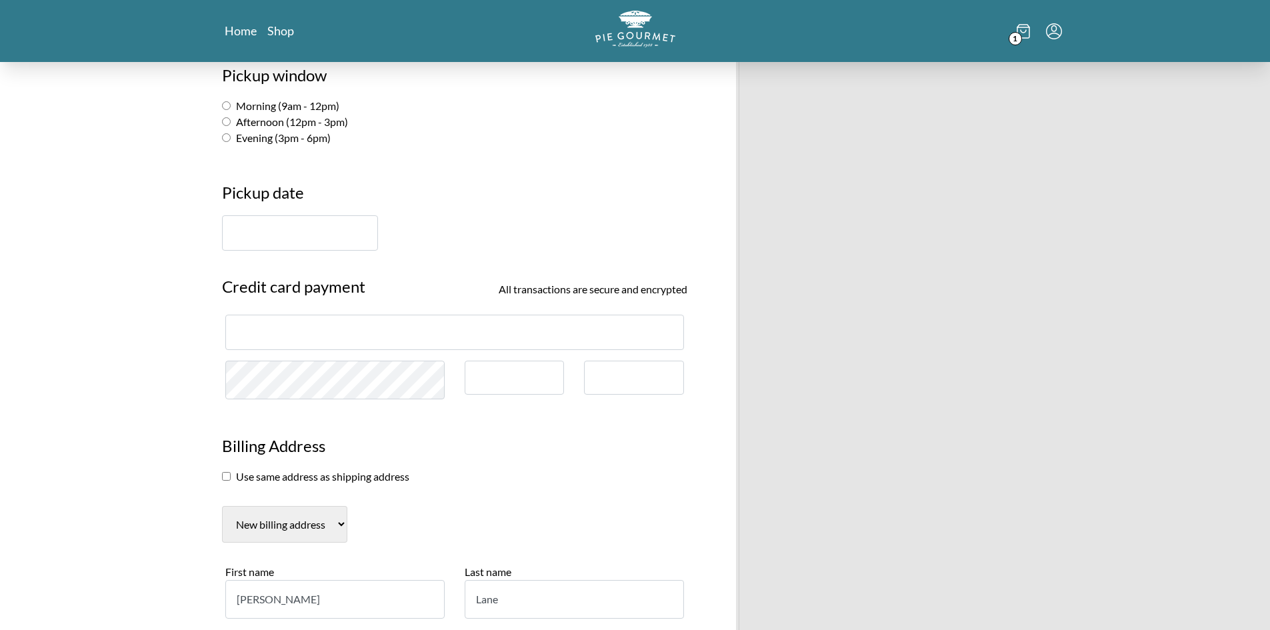
click at [325, 247] on input "text" at bounding box center [300, 232] width 156 height 35
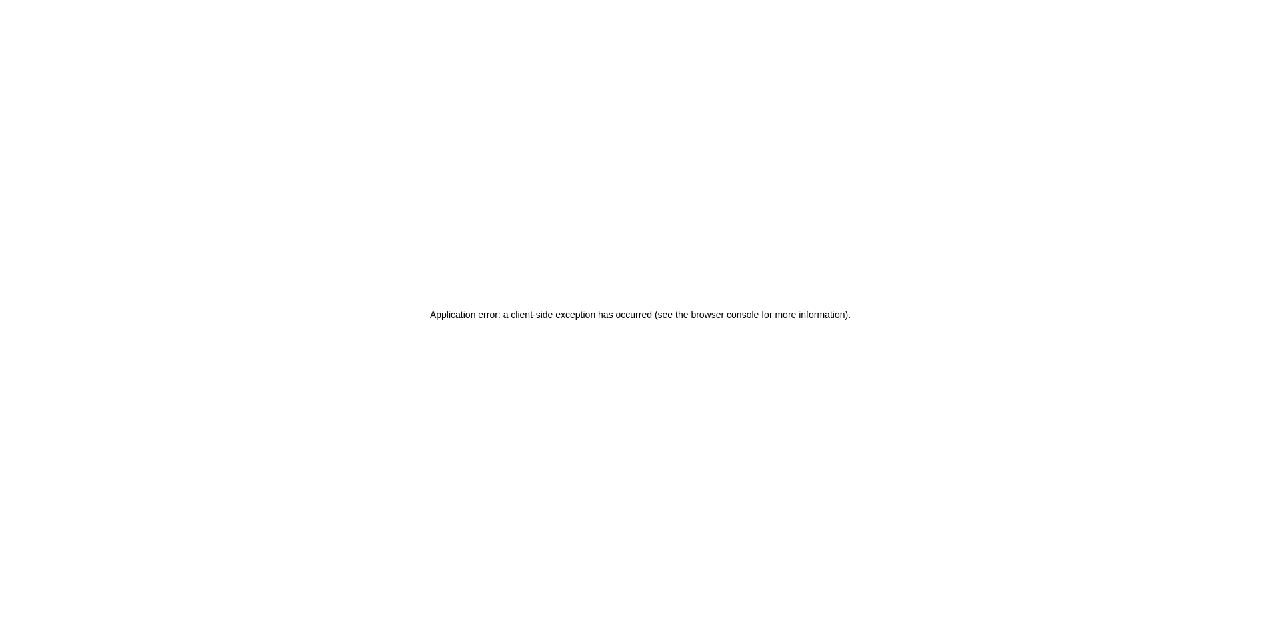
scroll to position [0, 0]
